Goal: Task Accomplishment & Management: Complete application form

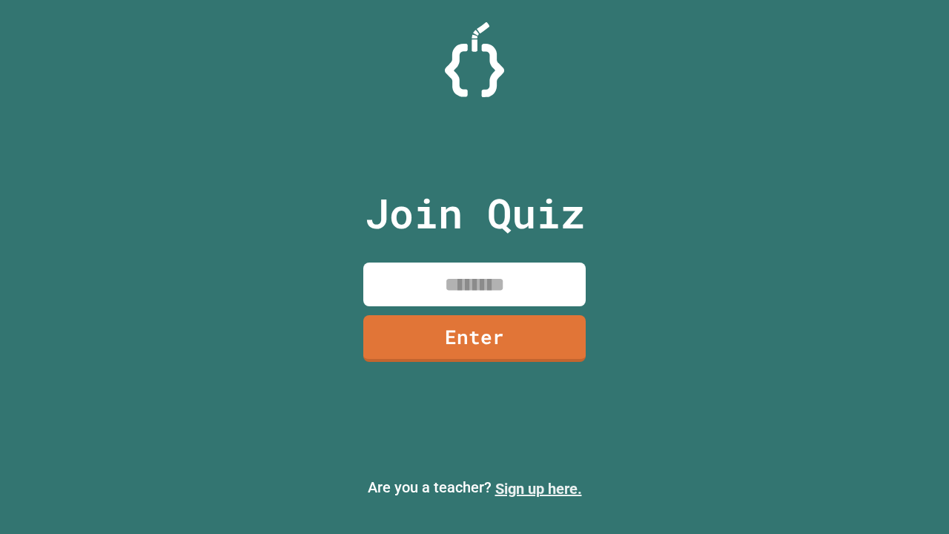
click at [538, 489] on link "Sign up here." at bounding box center [538, 489] width 87 height 18
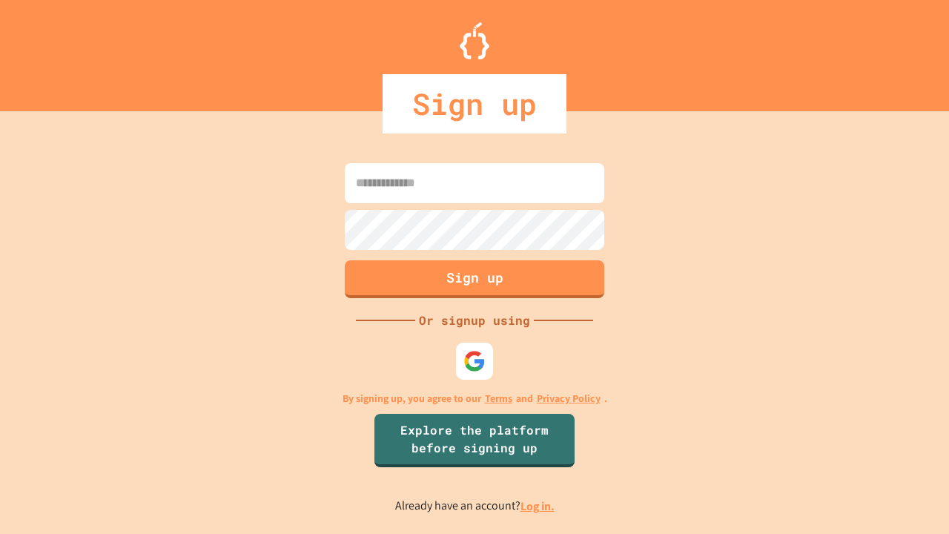
click at [538, 506] on link "Log in." at bounding box center [537, 506] width 34 height 16
